Goal: Task Accomplishment & Management: Manage account settings

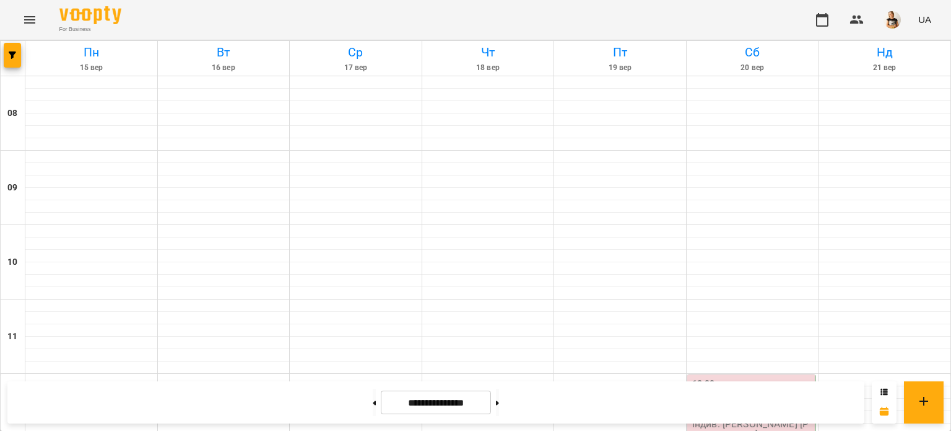
scroll to position [441, 0]
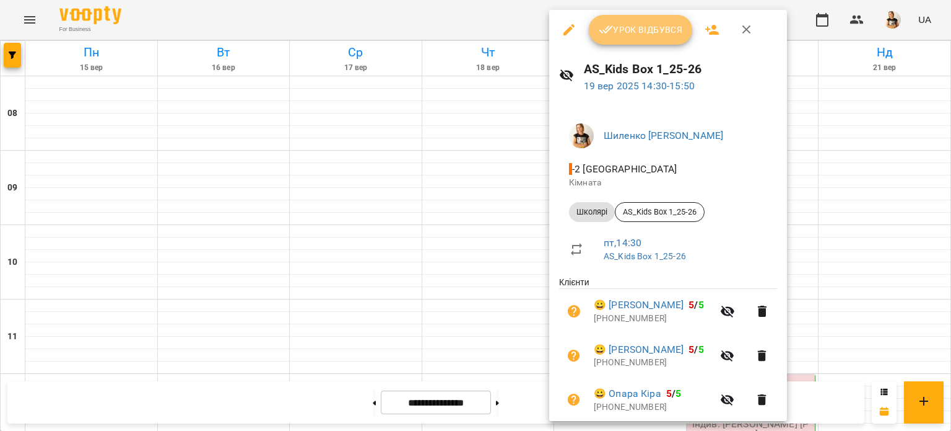
click at [642, 37] on span "Урок відбувся" at bounding box center [641, 29] width 84 height 15
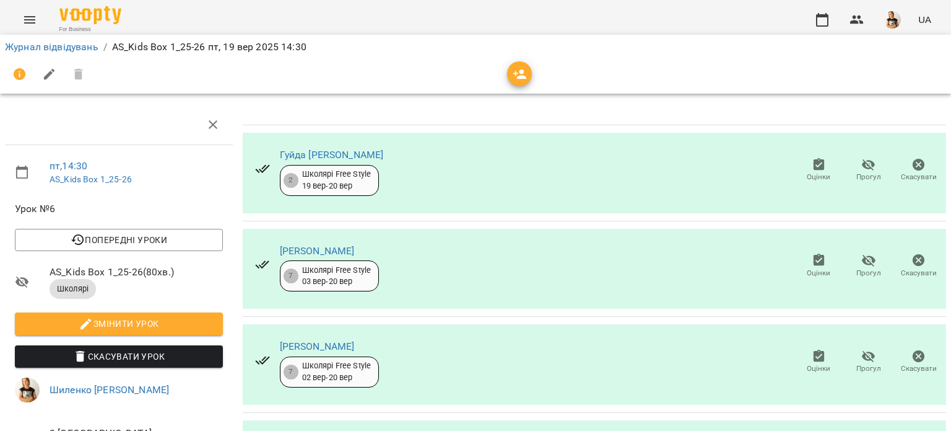
scroll to position [292, 0]
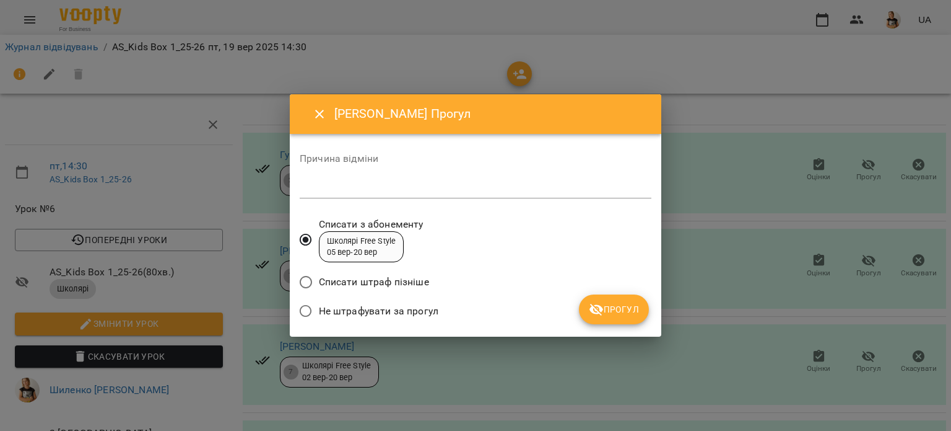
click at [611, 309] on span "Прогул" at bounding box center [614, 309] width 50 height 15
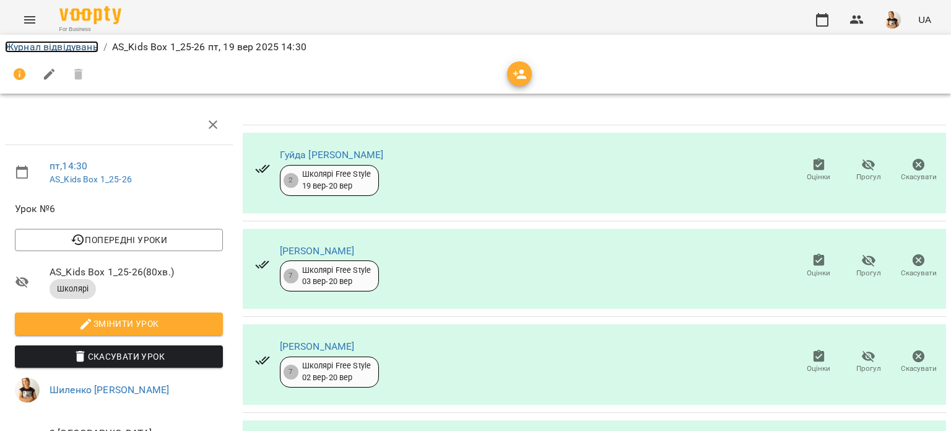
click at [76, 45] on link "Журнал відвідувань" at bounding box center [52, 47] width 94 height 12
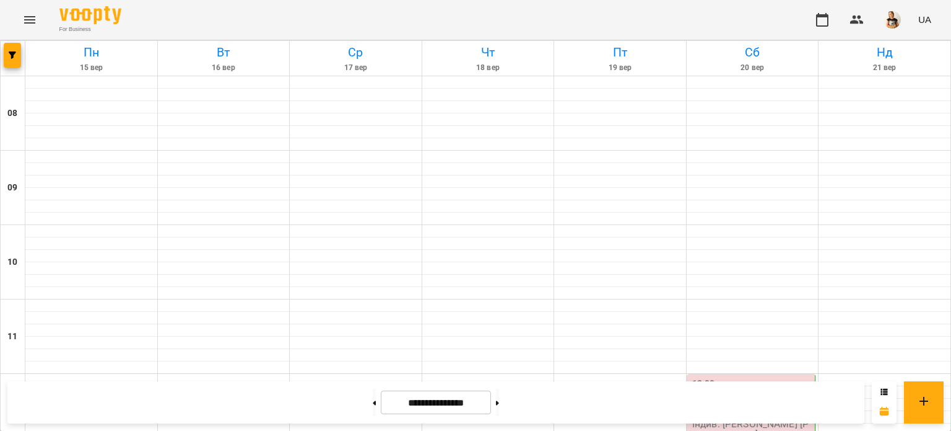
scroll to position [501, 0]
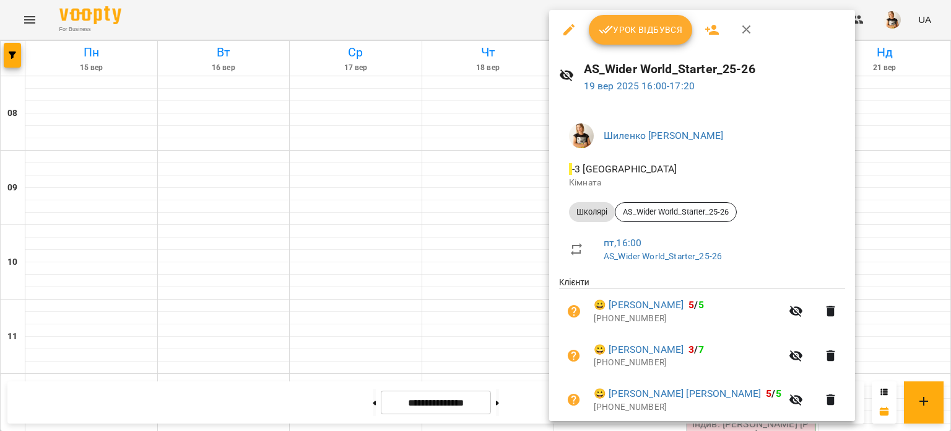
click at [619, 40] on button "Урок відбувся" at bounding box center [641, 30] width 104 height 30
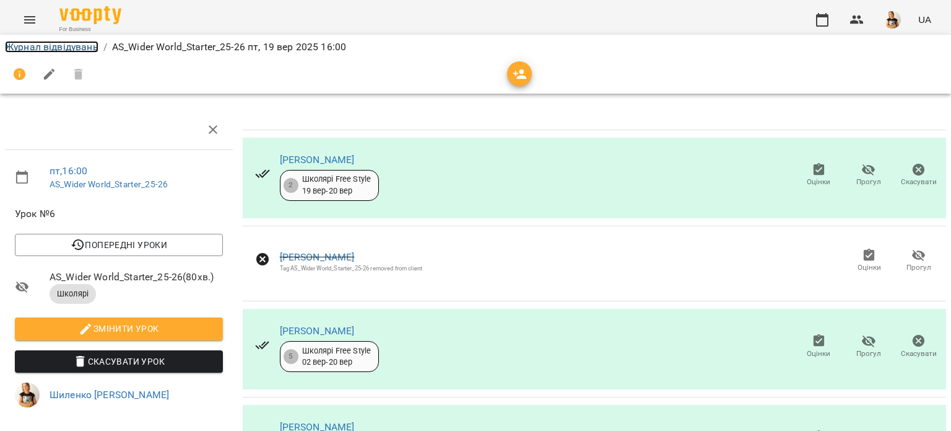
click at [57, 45] on link "Журнал відвідувань" at bounding box center [52, 47] width 94 height 12
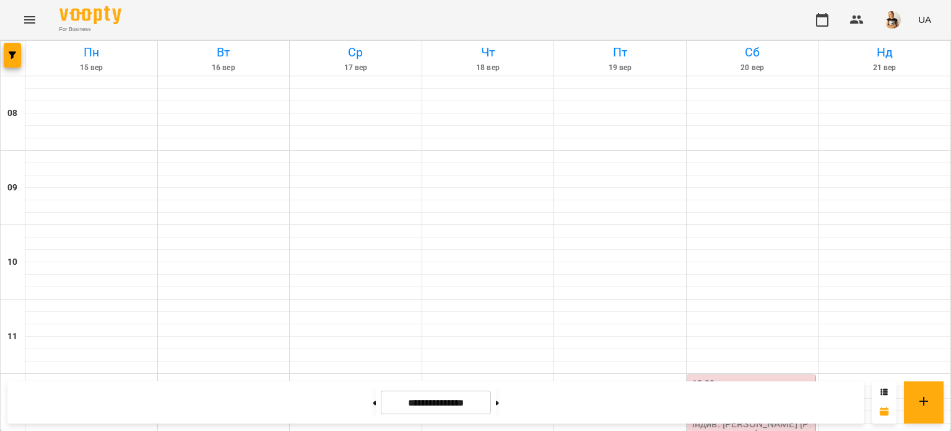
scroll to position [110, 0]
click at [749, 406] on span "[PERSON_NAME]" at bounding box center [730, 412] width 75 height 12
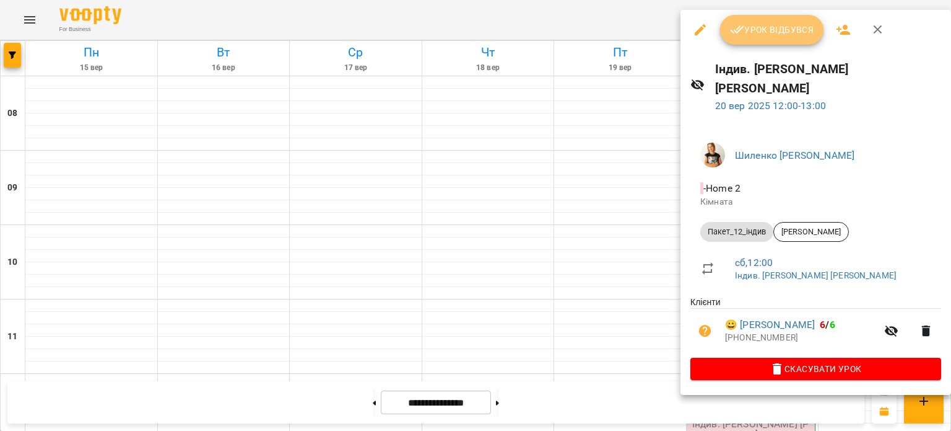
click at [774, 35] on span "Урок відбувся" at bounding box center [772, 29] width 84 height 15
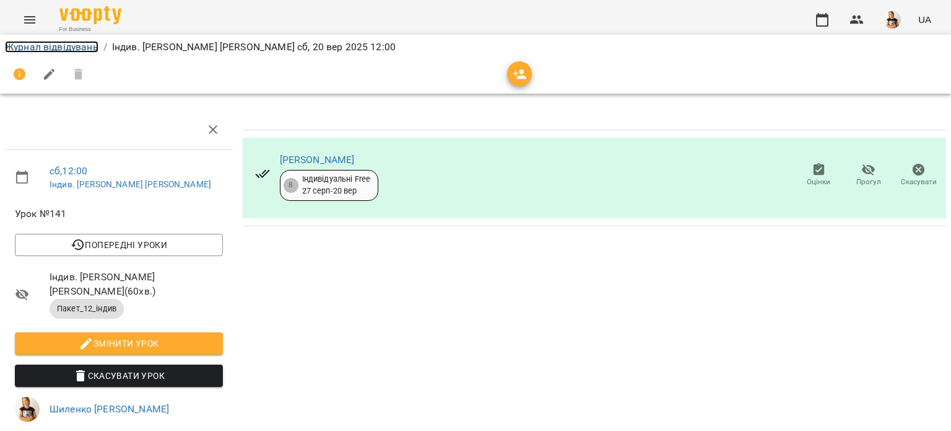
click at [82, 48] on link "Журнал відвідувань" at bounding box center [52, 47] width 94 height 12
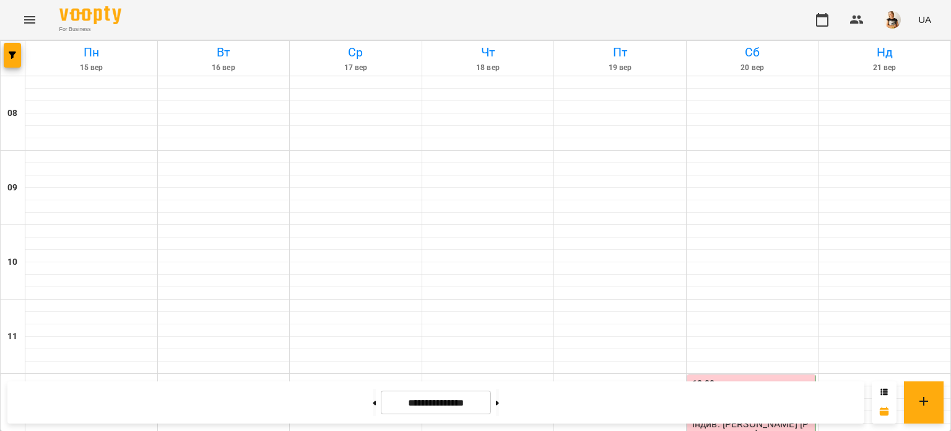
scroll to position [261, 0]
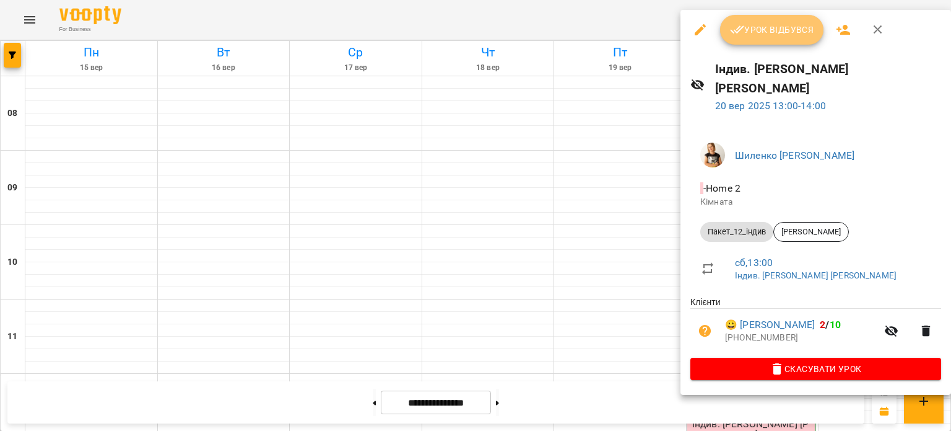
click at [769, 25] on span "Урок відбувся" at bounding box center [772, 29] width 84 height 15
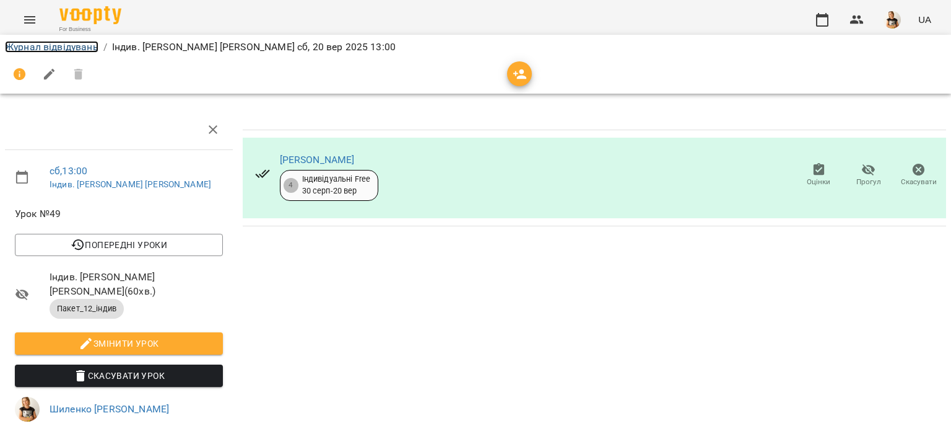
click at [77, 45] on link "Журнал відвідувань" at bounding box center [52, 47] width 94 height 12
